Goal: Task Accomplishment & Management: Manage account settings

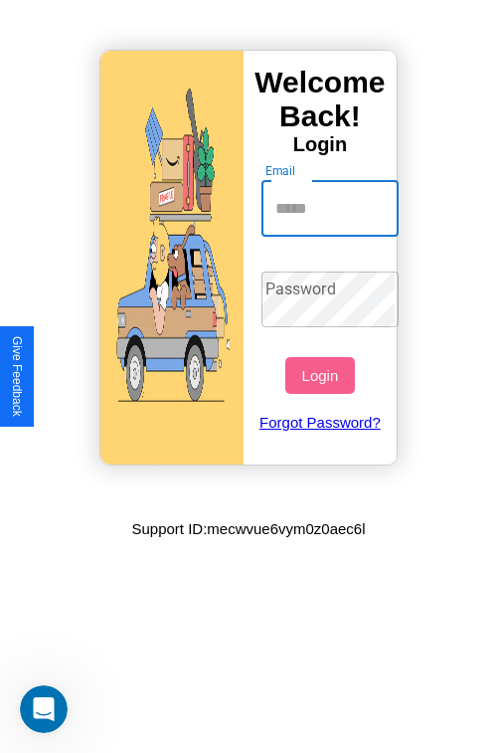
click at [332, 208] on input "Email" at bounding box center [331, 209] width 138 height 56
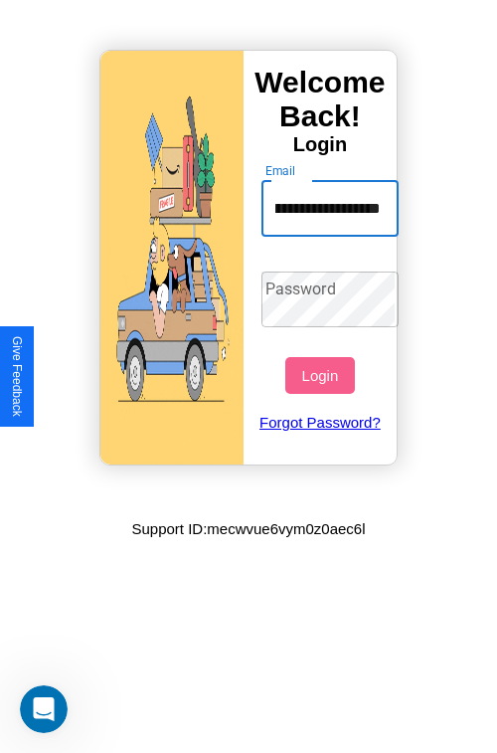
scroll to position [0, 77]
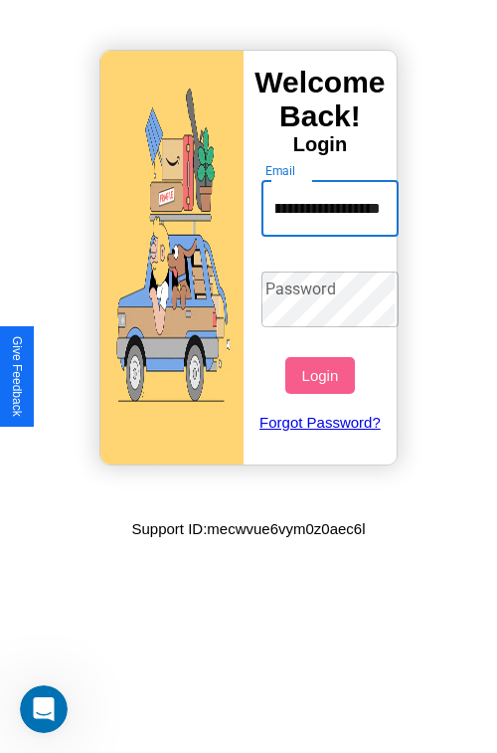
type input "**********"
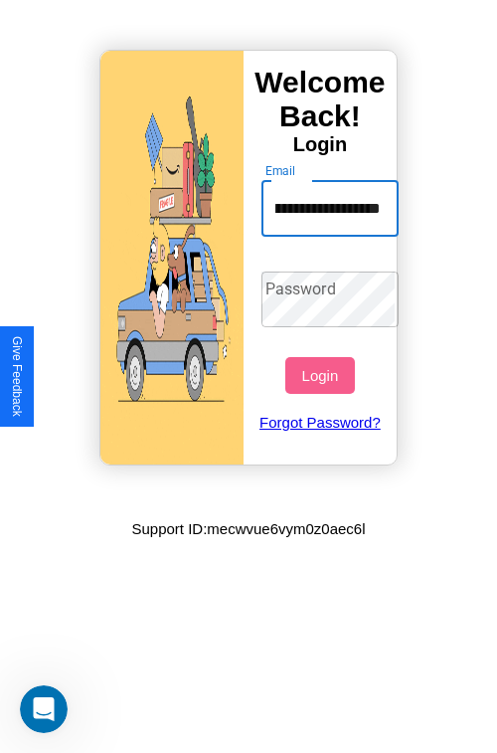
scroll to position [0, 0]
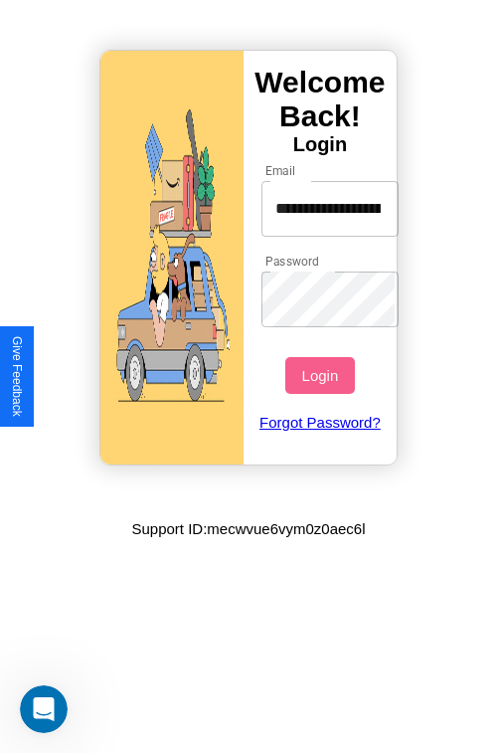
click at [322, 375] on button "Login" at bounding box center [319, 375] width 69 height 37
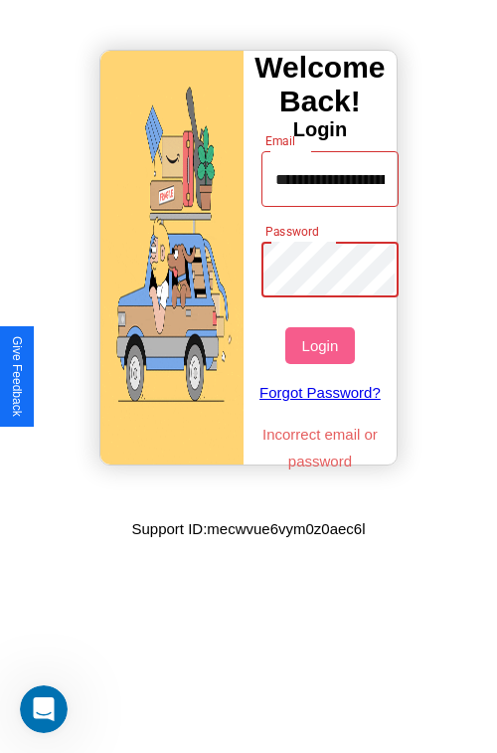
click at [322, 345] on button "Login" at bounding box center [319, 345] width 69 height 37
